Goal: Information Seeking & Learning: Check status

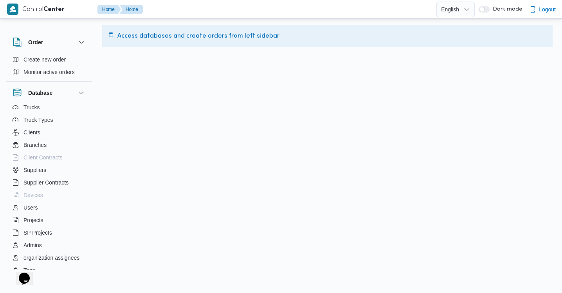
scroll to position [84, 0]
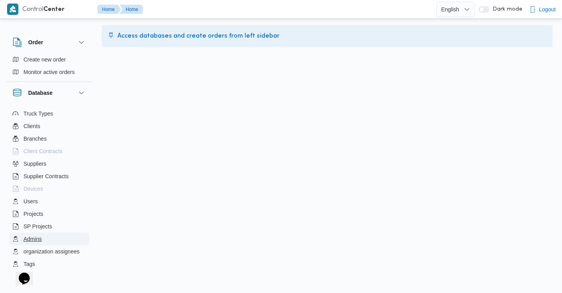
click at [38, 237] on span "Admins" at bounding box center [32, 238] width 18 height 9
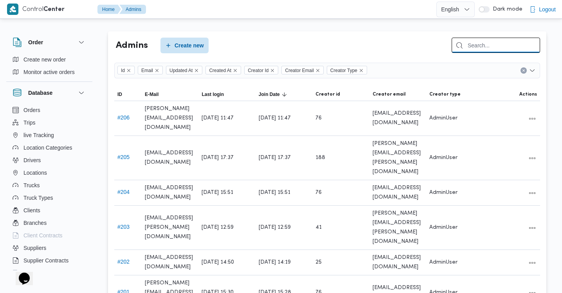
click at [477, 40] on input "search" at bounding box center [496, 45] width 88 height 15
type input "supply"
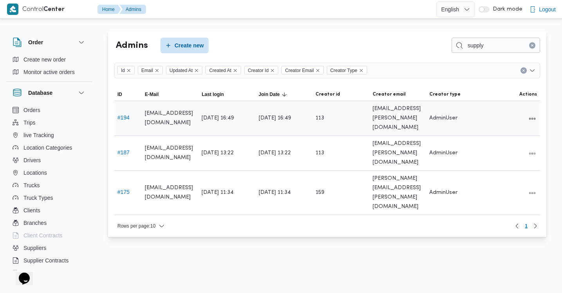
click at [172, 115] on span "supplypartner@illa.com.eg" at bounding box center [170, 118] width 50 height 19
copy tr "supplypartner@illa.com.eg Last login"
click at [534, 113] on button "All actions" at bounding box center [531, 117] width 9 height 9
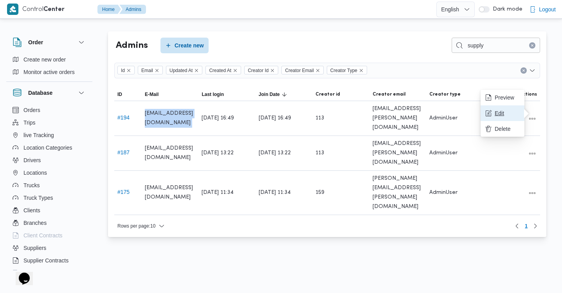
click at [511, 116] on span "Edit" at bounding box center [507, 113] width 25 height 6
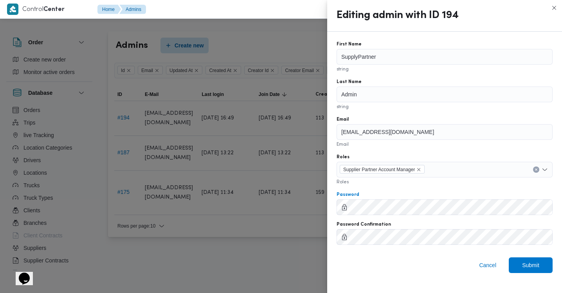
click at [354, 245] on div at bounding box center [445, 251] width 216 height 13
click at [538, 266] on span "Submit" at bounding box center [530, 264] width 17 height 9
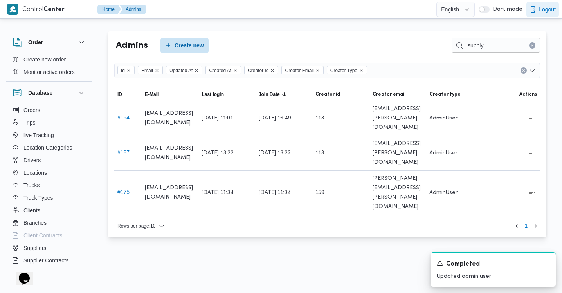
click at [548, 7] on span "Logout" at bounding box center [547, 9] width 17 height 9
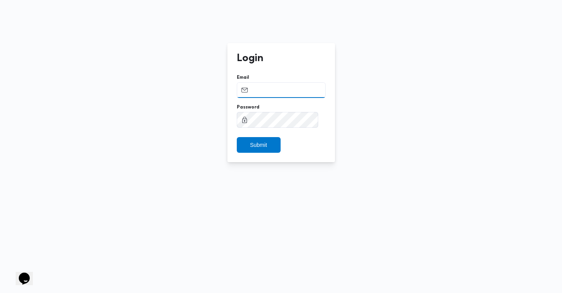
click at [278, 97] on input "Email" at bounding box center [281, 90] width 89 height 16
paste input "supplypartner@illa.com.eg"
type input "supplypartner@illa.com.eg"
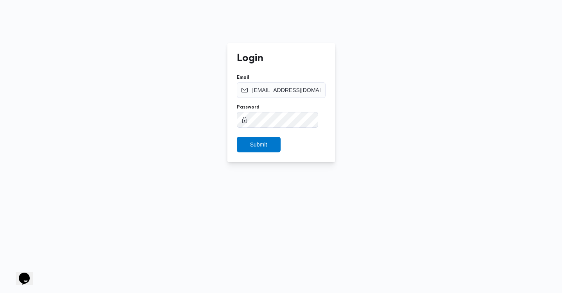
click at [255, 146] on span "Submit" at bounding box center [258, 144] width 17 height 9
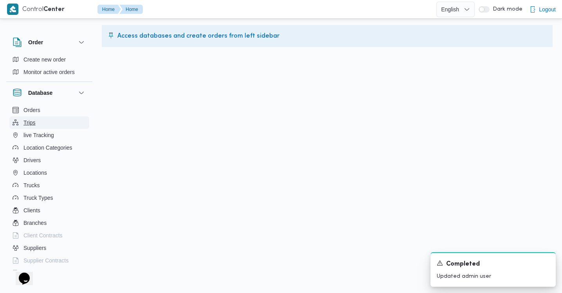
click at [36, 123] on button "Trips" at bounding box center [49, 122] width 80 height 13
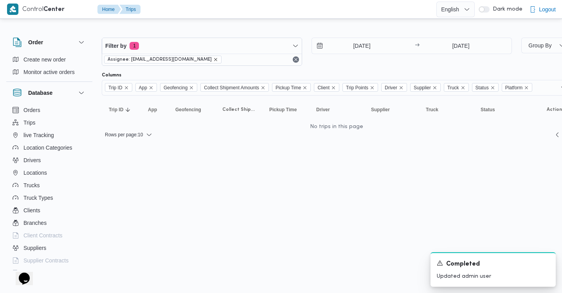
click at [213, 58] on icon "remove selected entity" at bounding box center [215, 59] width 5 height 5
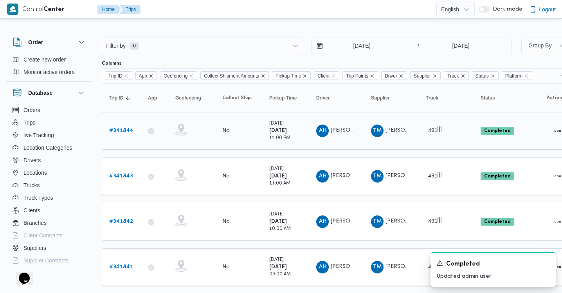
click at [121, 133] on b "# 341844" at bounding box center [121, 130] width 24 height 5
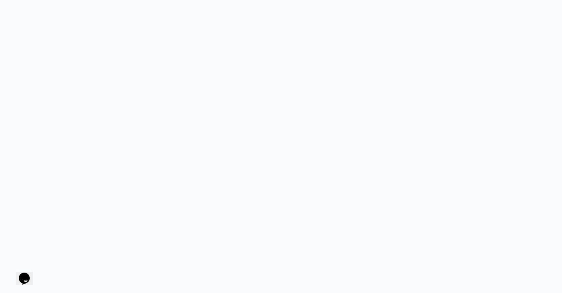
click at [26, 17] on html at bounding box center [281, 146] width 562 height 293
